Goal: Information Seeking & Learning: Learn about a topic

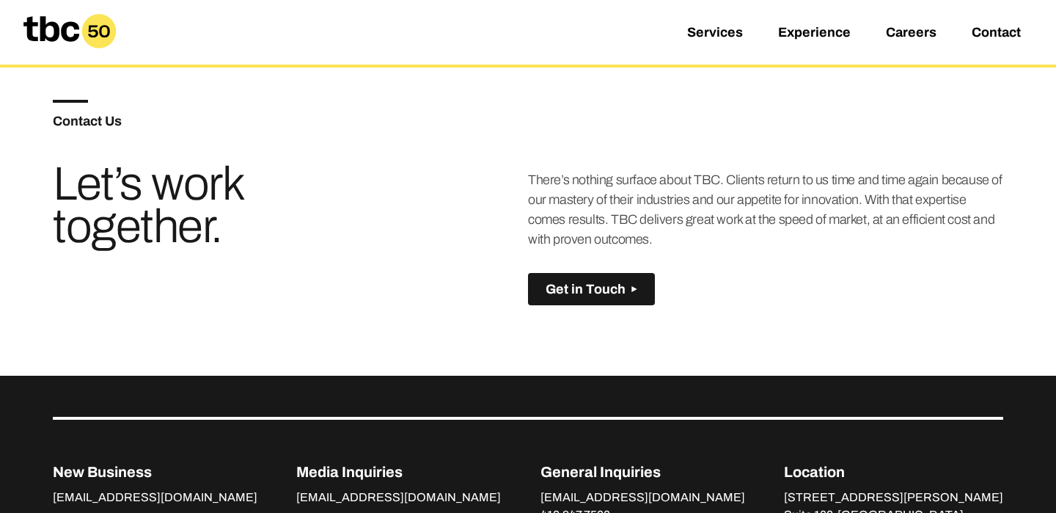
scroll to position [864, 0]
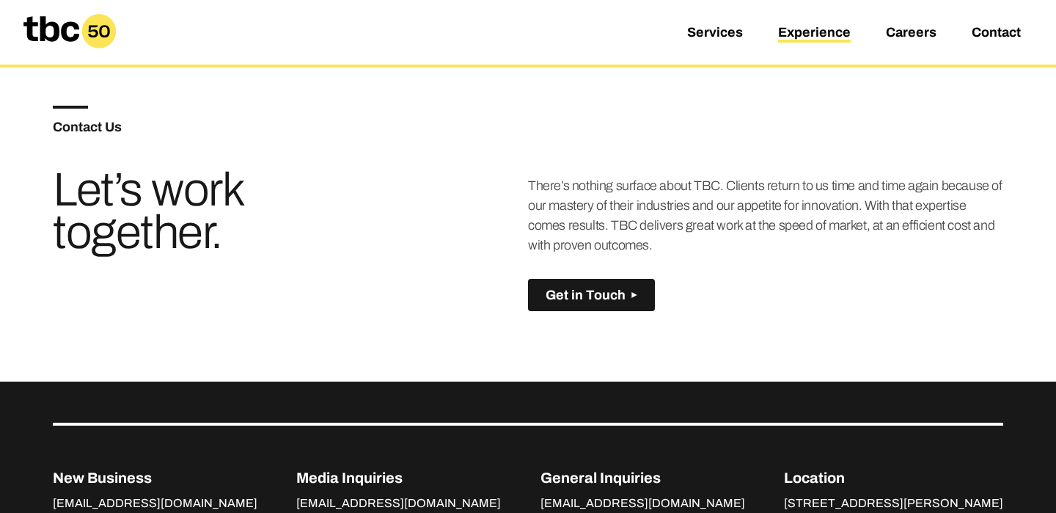
click at [814, 32] on link "Experience" at bounding box center [814, 34] width 73 height 18
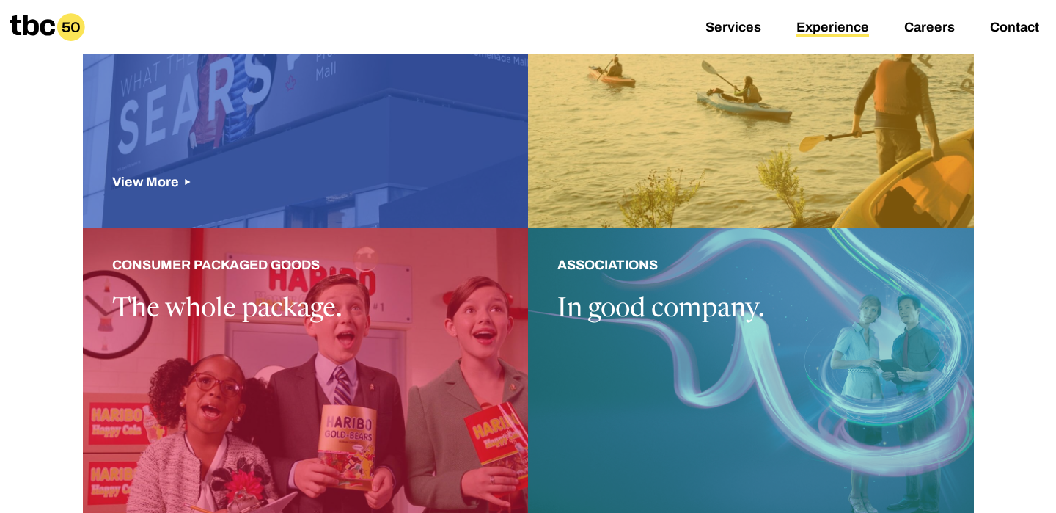
scroll to position [1281, 0]
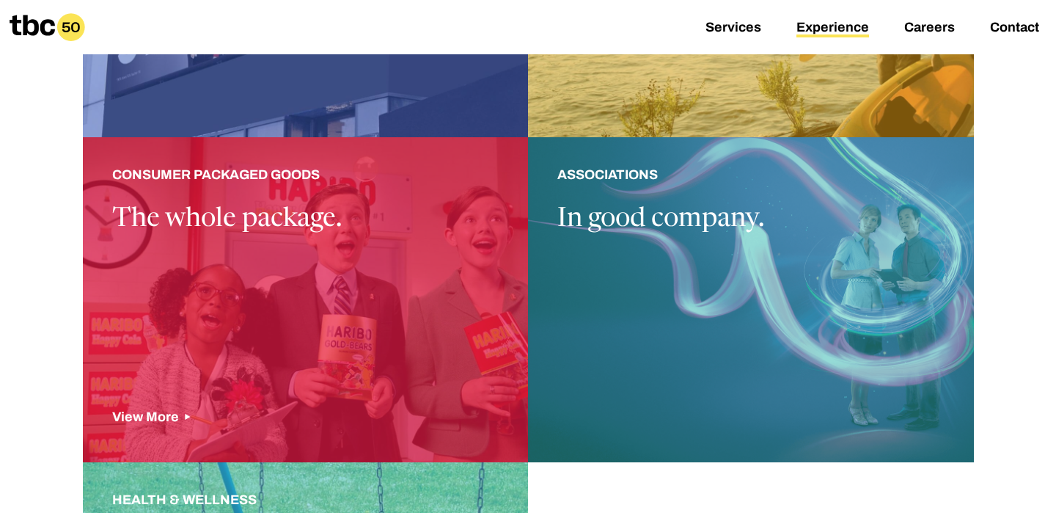
click at [337, 282] on div at bounding box center [306, 299] width 446 height 325
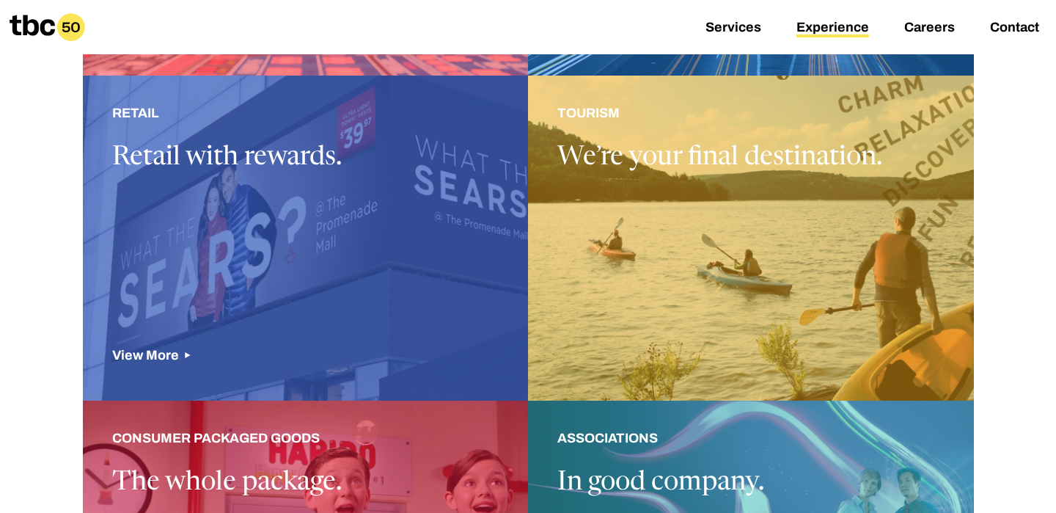
scroll to position [1018, 0]
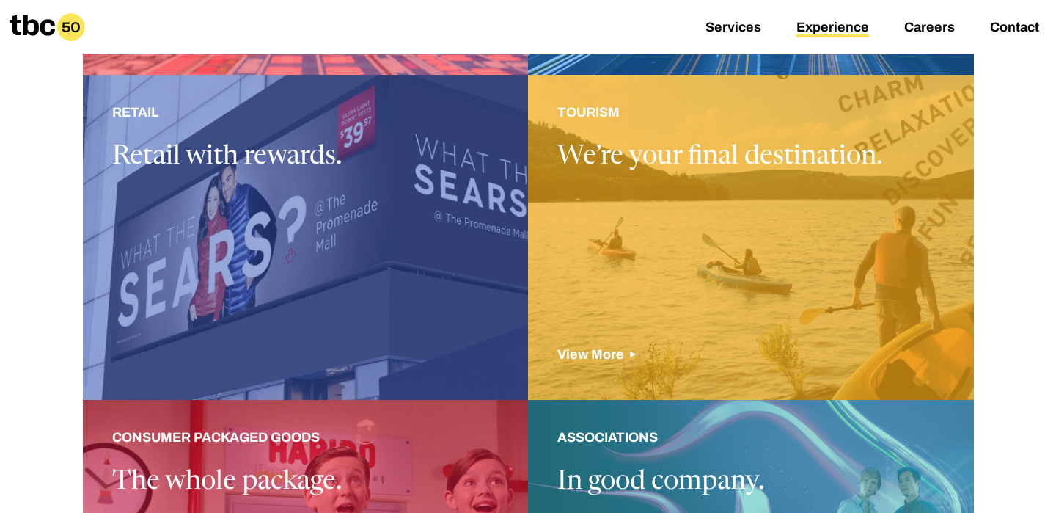
click at [710, 220] on div at bounding box center [751, 237] width 446 height 325
